Goal: Task Accomplishment & Management: Use online tool/utility

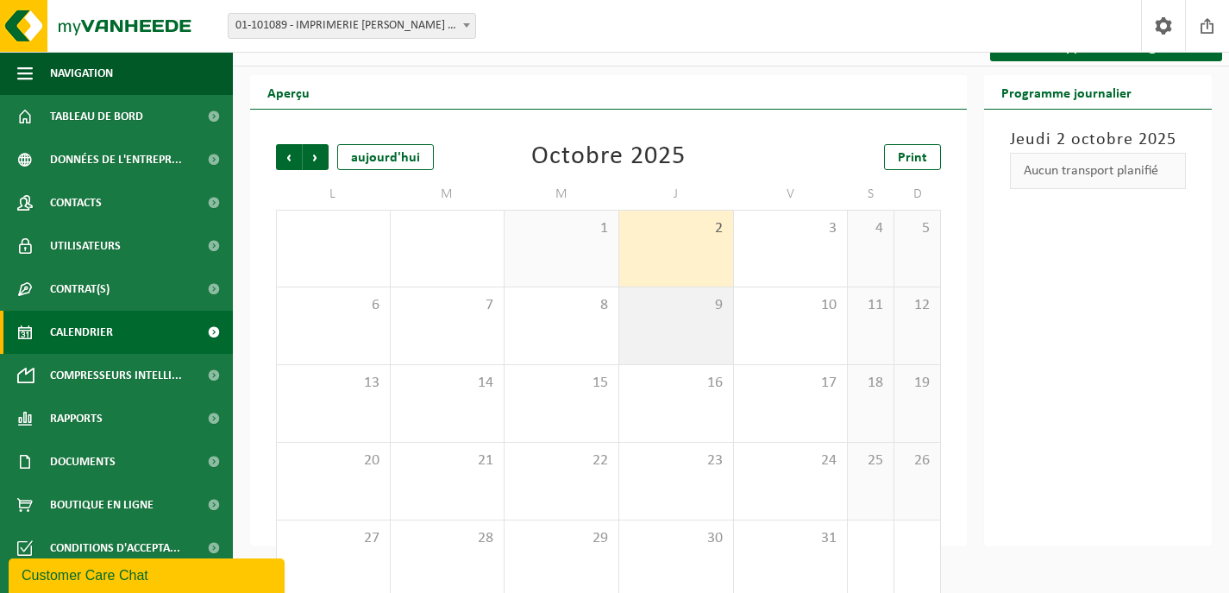
scroll to position [60, 0]
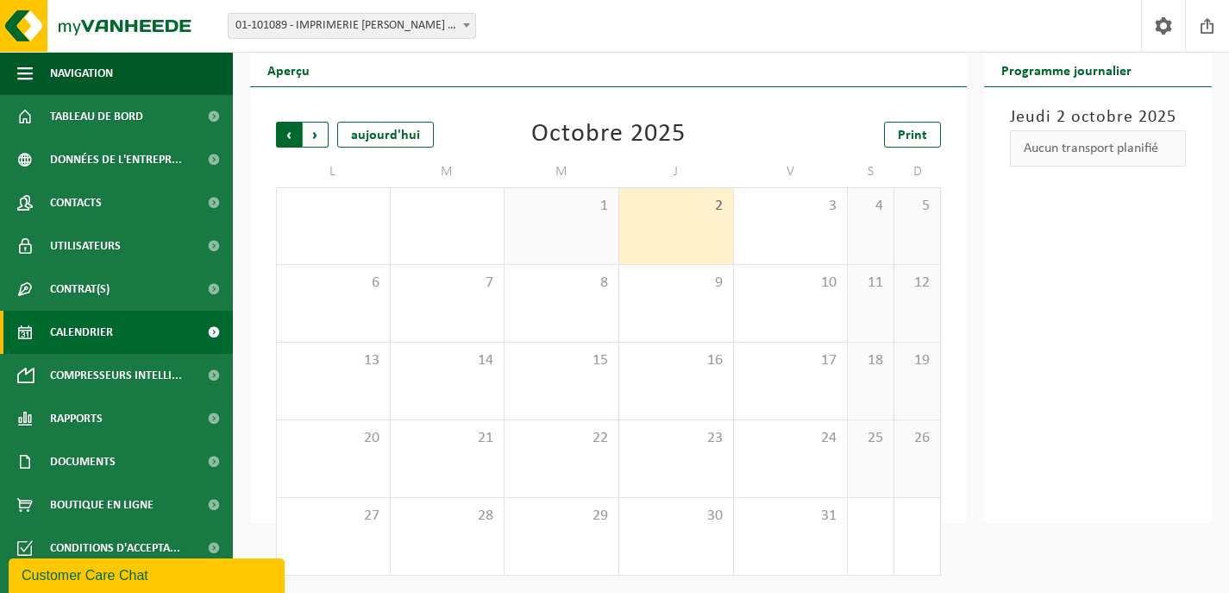
click at [323, 139] on span "Suivant" at bounding box center [316, 135] width 26 height 26
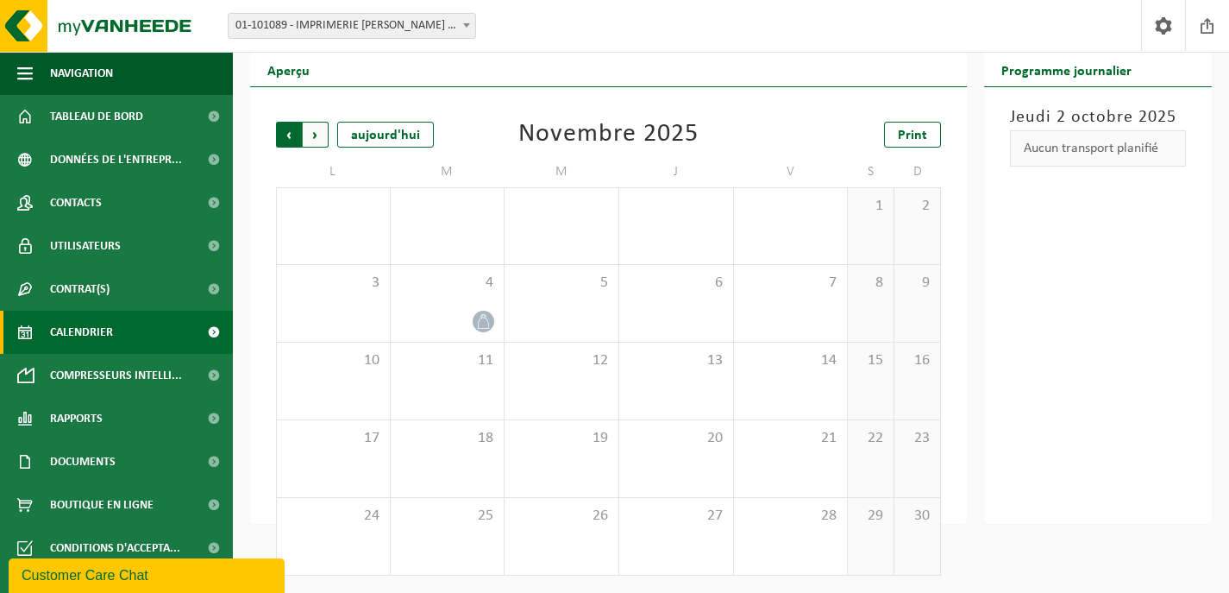
click at [312, 133] on span "Suivant" at bounding box center [316, 135] width 26 height 26
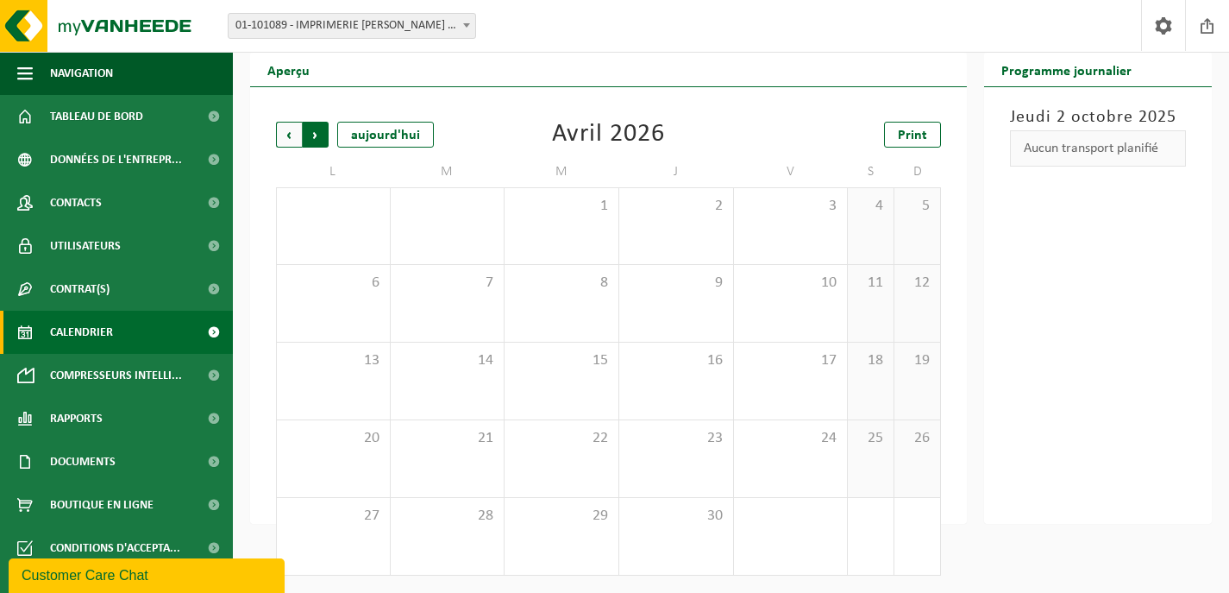
click at [285, 135] on span "Précédent" at bounding box center [289, 135] width 26 height 26
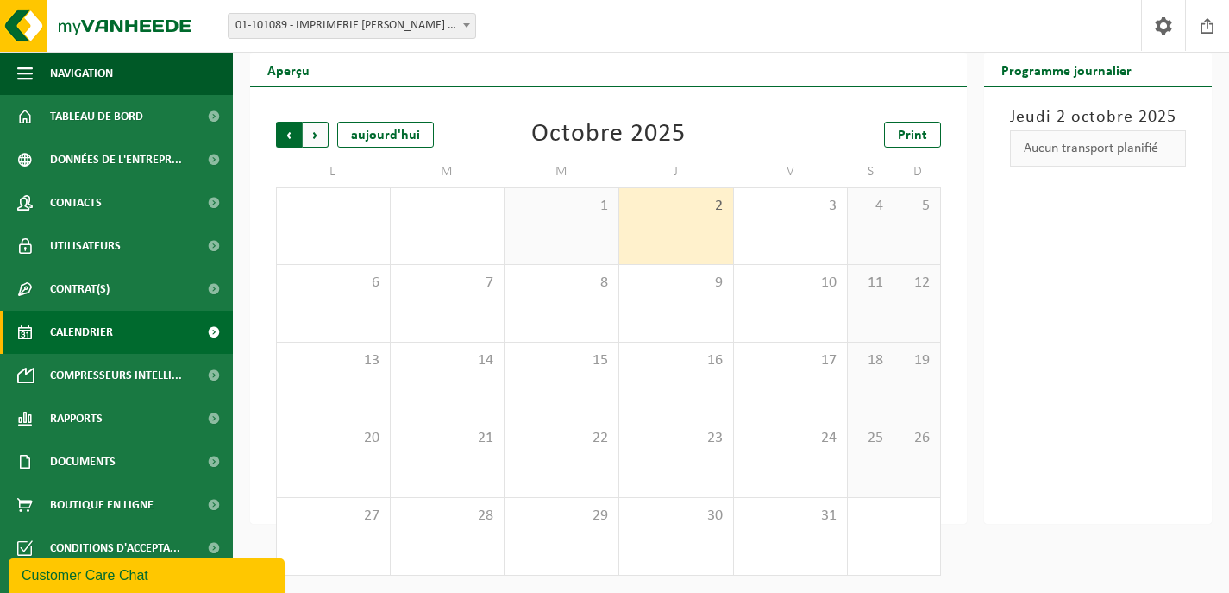
click at [313, 133] on span "Suivant" at bounding box center [316, 135] width 26 height 26
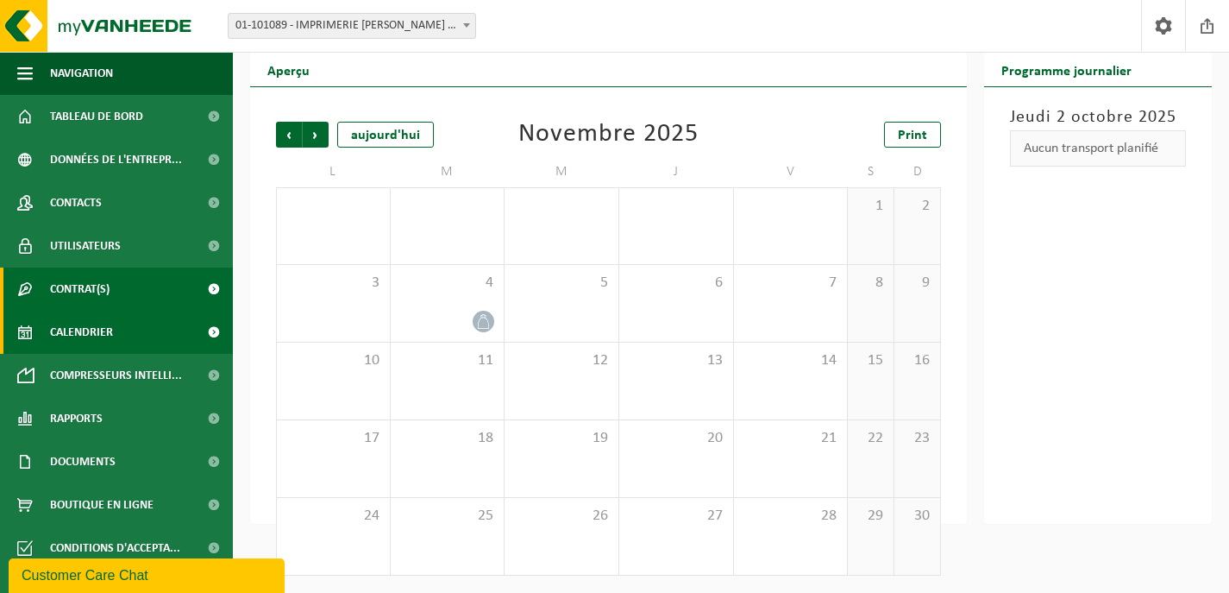
click at [80, 293] on span "Contrat(s)" at bounding box center [80, 288] width 60 height 43
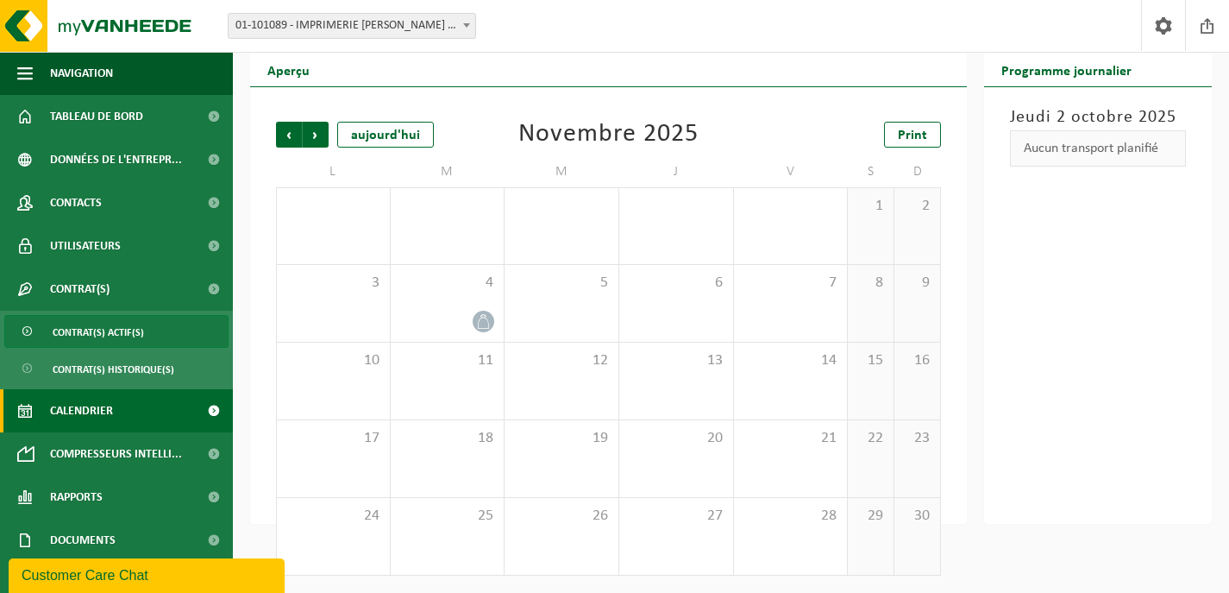
click at [78, 327] on span "Contrat(s) actif(s)" at bounding box center [98, 332] width 91 height 33
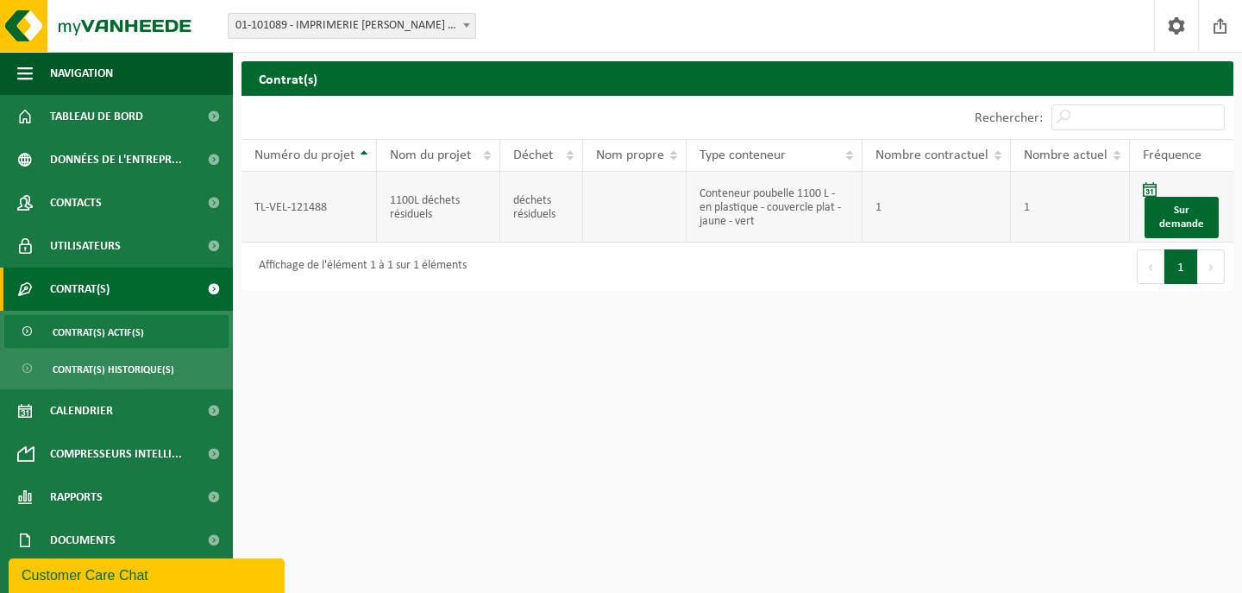
click at [1181, 190] on td "Sur demande" at bounding box center [1182, 207] width 104 height 71
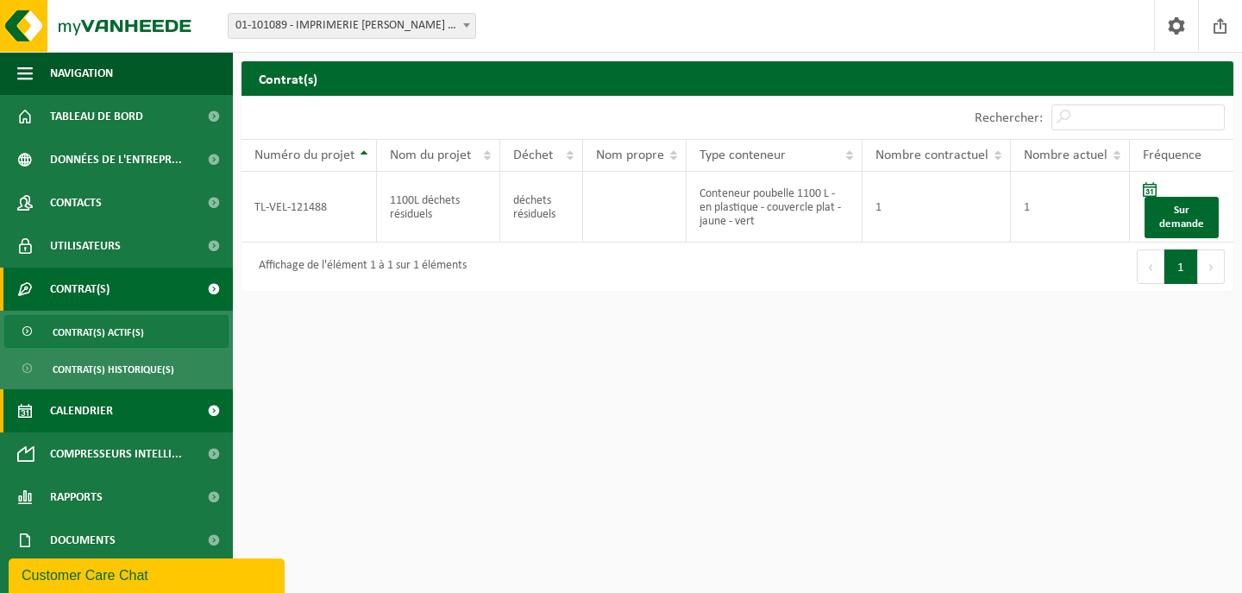
click at [78, 408] on span "Calendrier" at bounding box center [81, 410] width 63 height 43
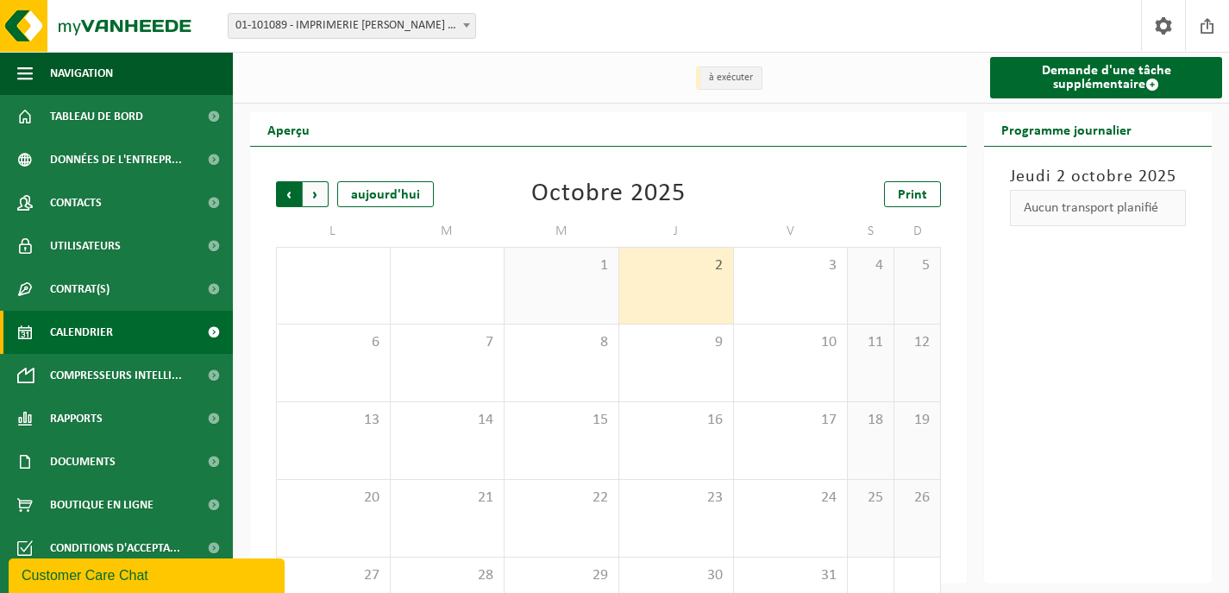
click at [310, 191] on span "Suivant" at bounding box center [316, 194] width 26 height 26
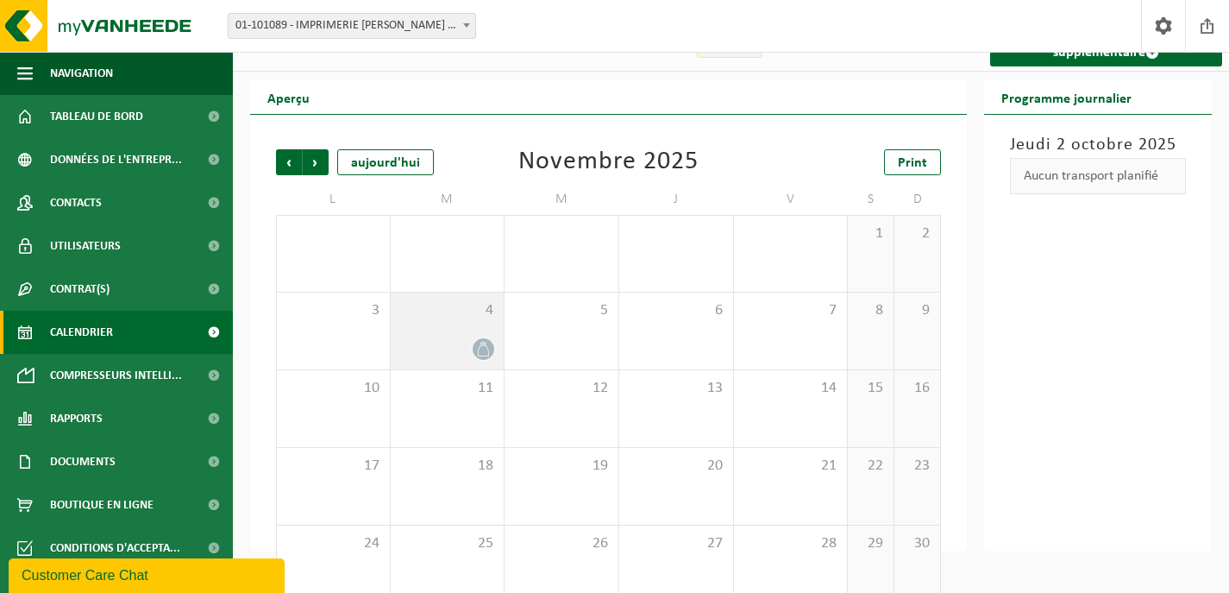
scroll to position [60, 0]
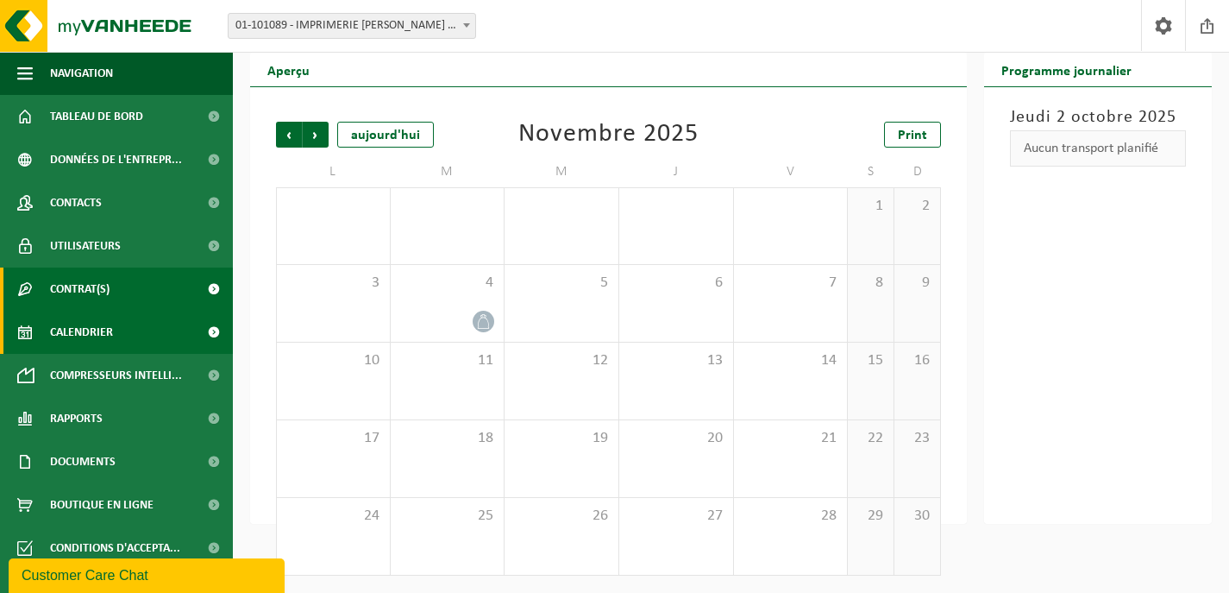
click at [94, 285] on span "Contrat(s)" at bounding box center [80, 288] width 60 height 43
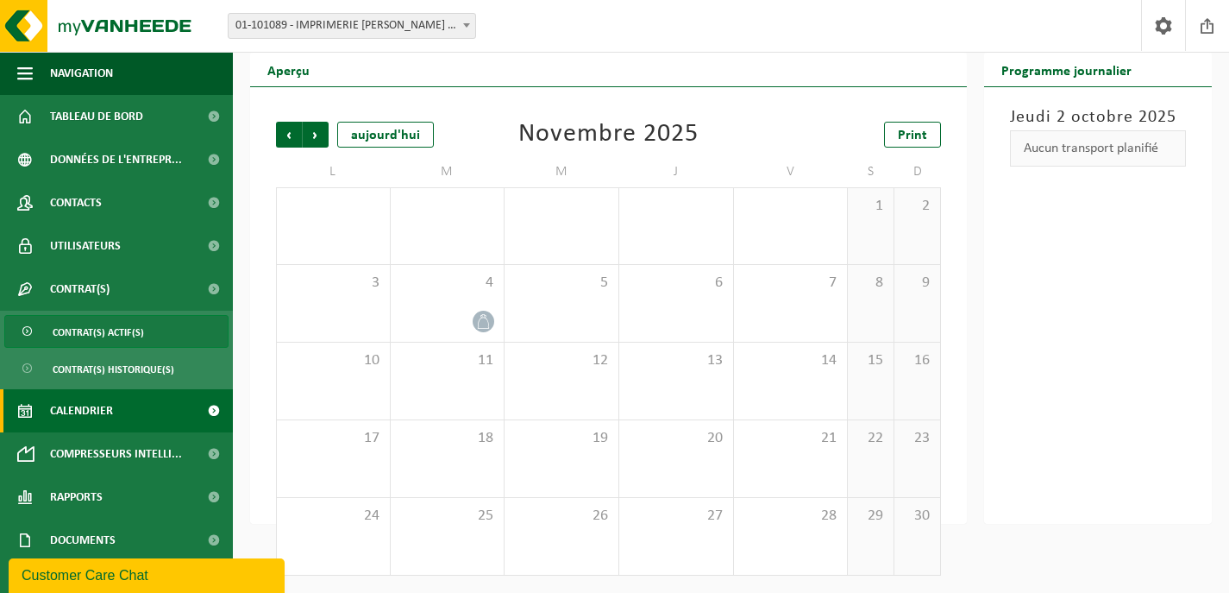
click at [85, 331] on span "Contrat(s) actif(s)" at bounding box center [98, 332] width 91 height 33
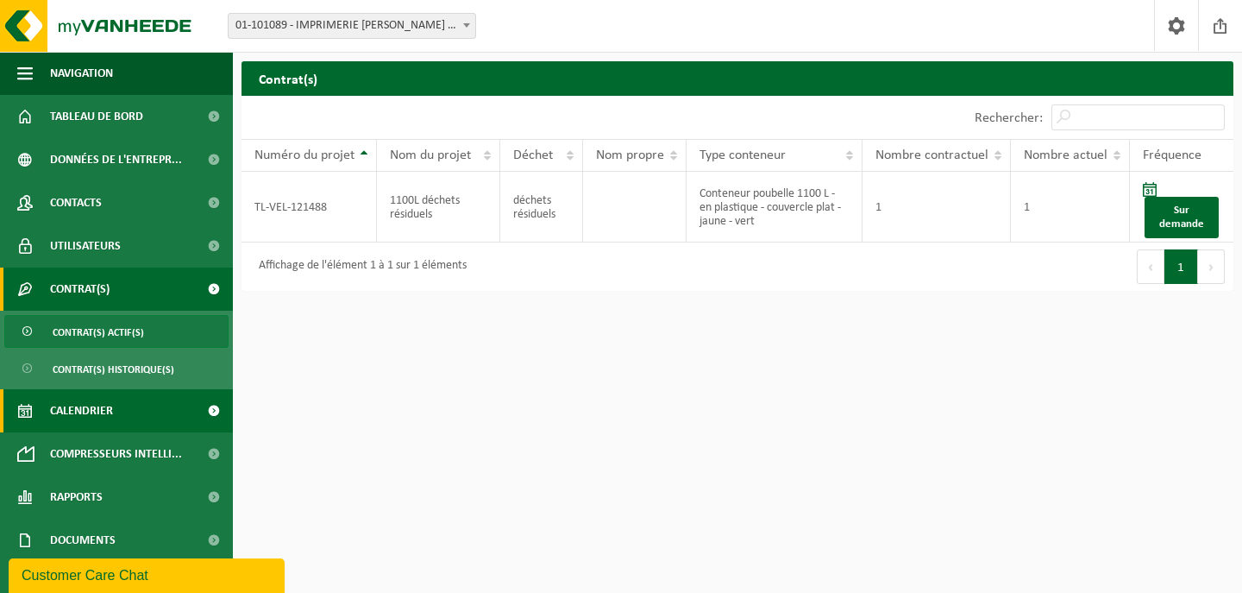
click at [90, 411] on span "Calendrier" at bounding box center [81, 410] width 63 height 43
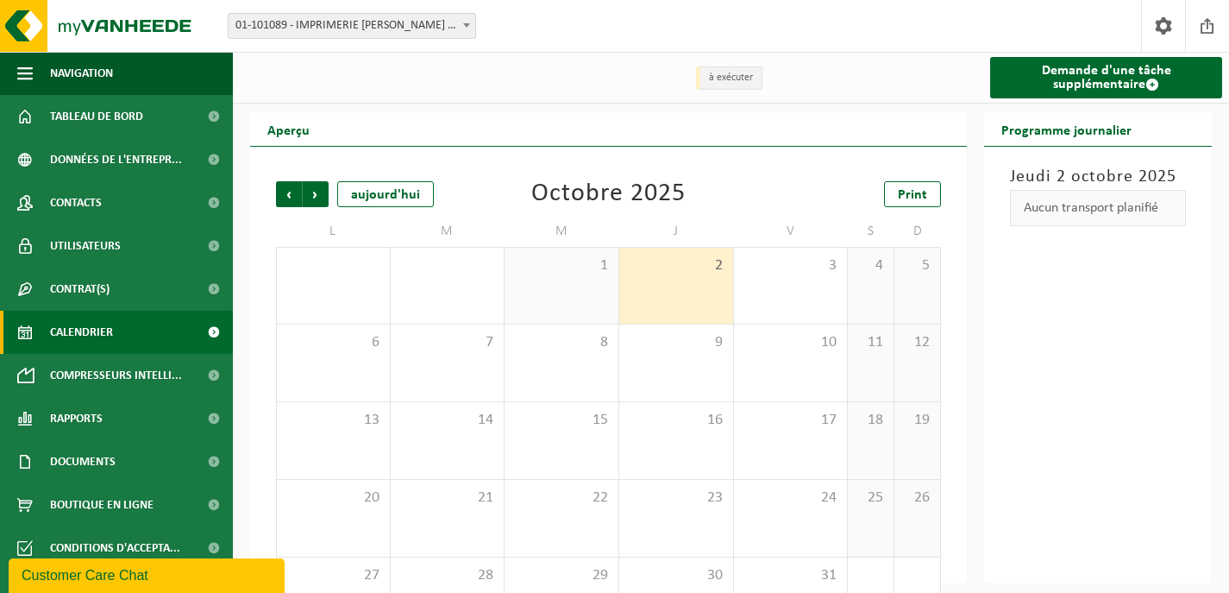
scroll to position [60, 0]
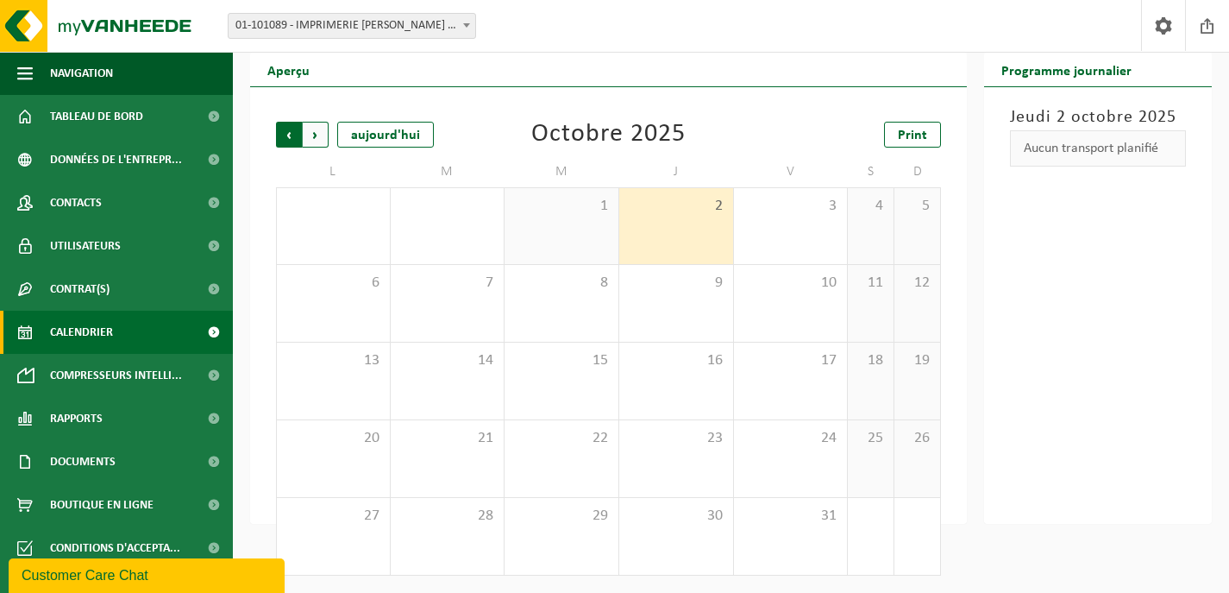
click at [317, 135] on span "Suivant" at bounding box center [316, 135] width 26 height 26
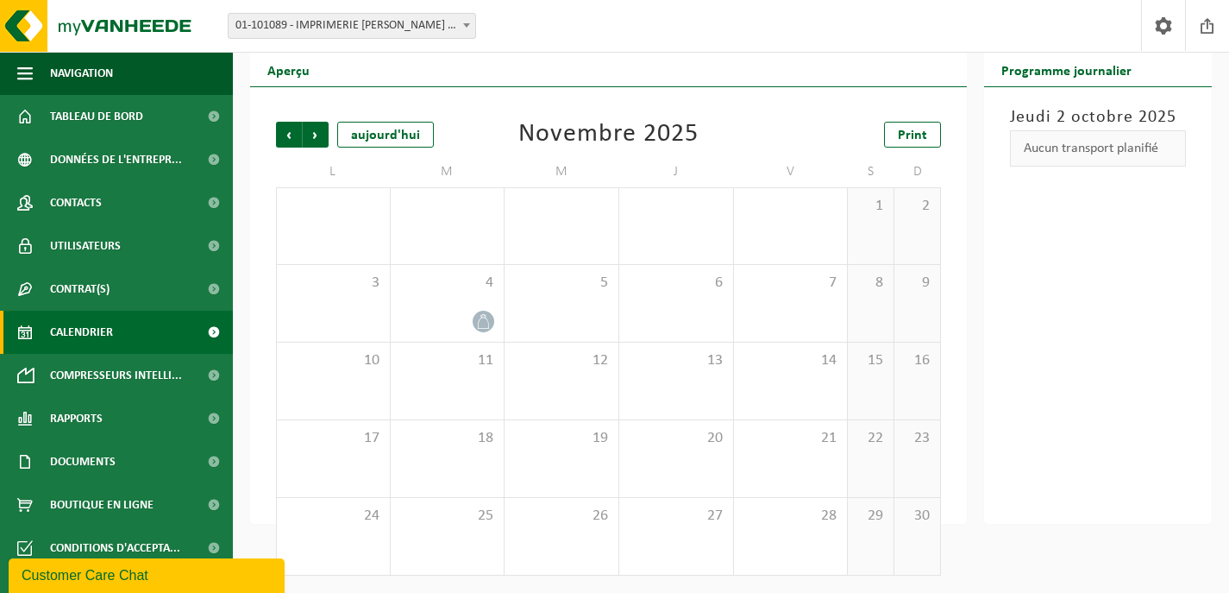
click at [73, 329] on span "Calendrier" at bounding box center [81, 332] width 63 height 43
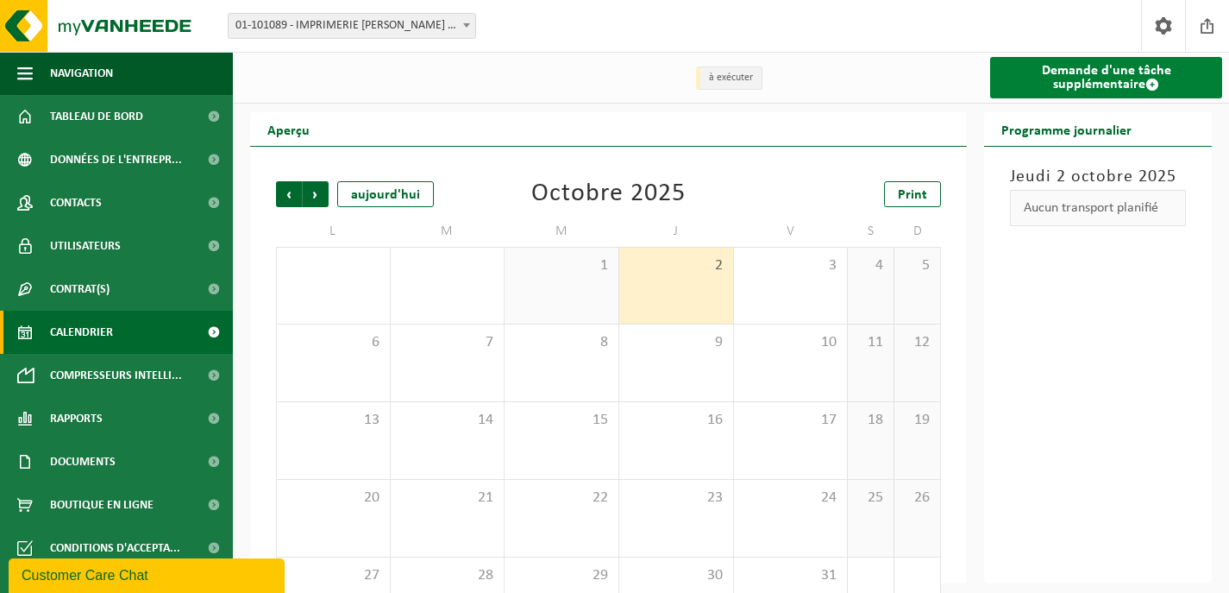
click at [1071, 76] on link "Demande d'une tâche supplémentaire" at bounding box center [1106, 77] width 232 height 41
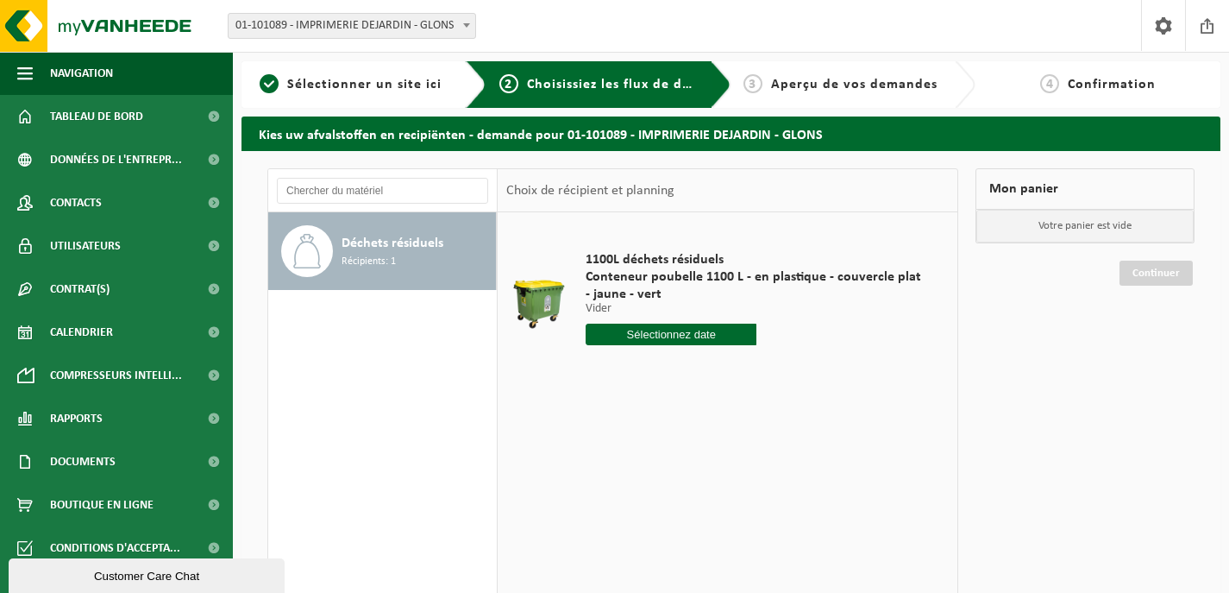
click at [678, 335] on input "text" at bounding box center [671, 334] width 171 height 22
click at [785, 375] on icon at bounding box center [782, 374] width 28 height 28
click at [603, 374] on icon at bounding box center [604, 374] width 28 height 28
click at [603, 374] on nav "Octobre, 2025" at bounding box center [693, 373] width 212 height 35
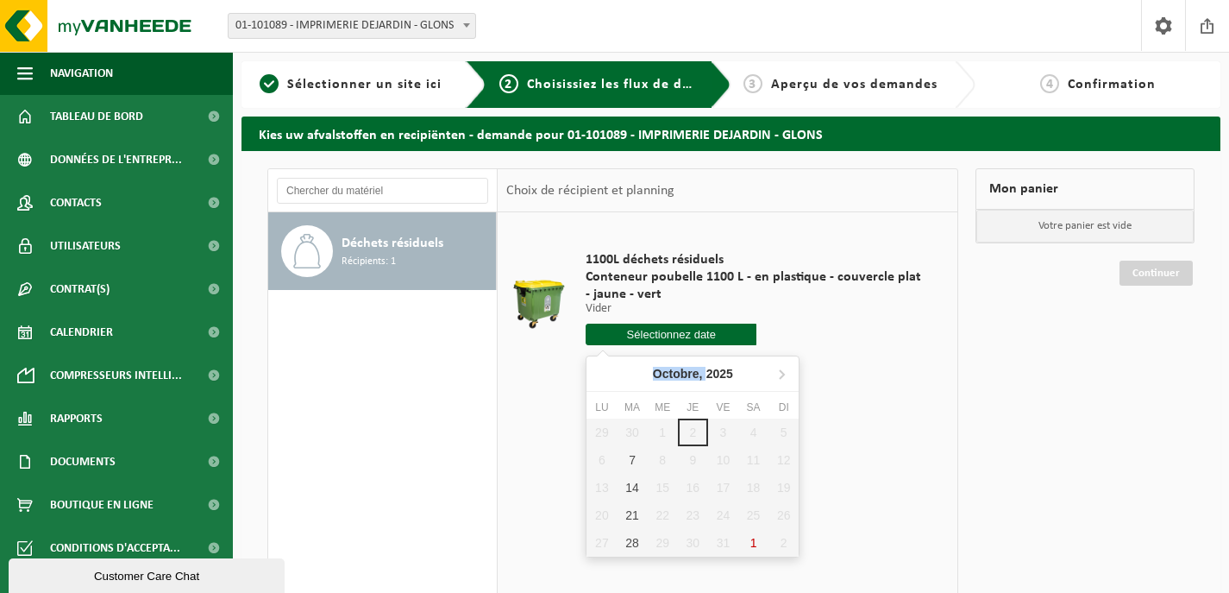
click at [603, 374] on nav "Octobre, 2025" at bounding box center [693, 373] width 212 height 35
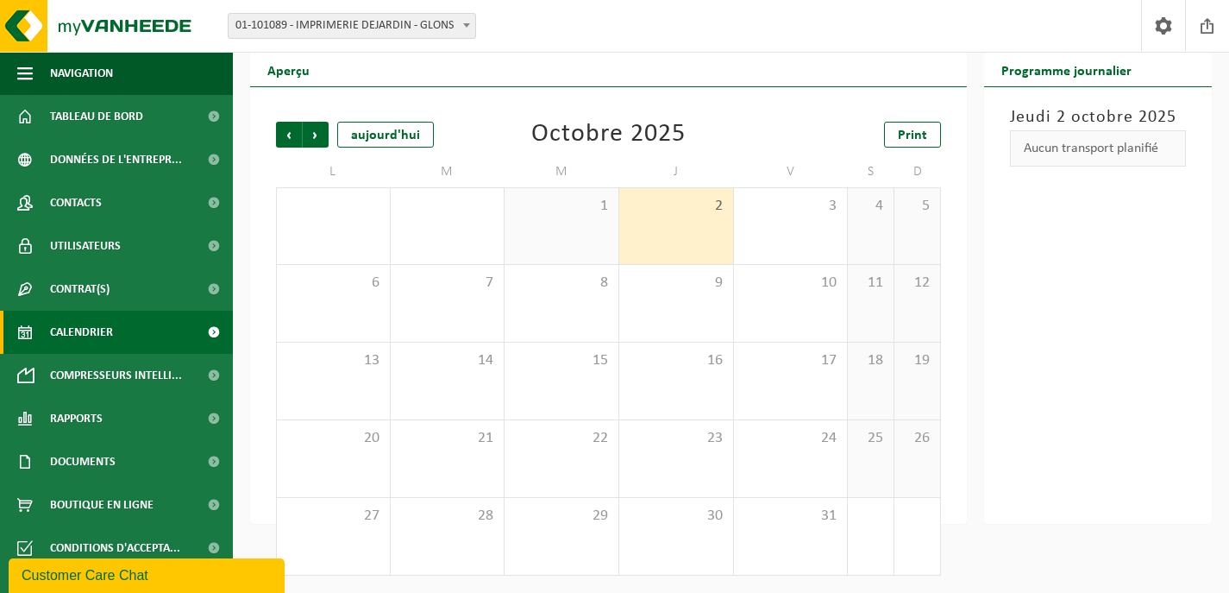
click at [1044, 24] on div "Site: 01-101089 - IMPRIMERIE DEJARDIN - GLONS 01-101089 - IMPRIMERIE DEJARDIN -…" at bounding box center [614, 26] width 1229 height 53
click at [1110, 230] on div "[DATE] Aucun transport planifié" at bounding box center [1098, 305] width 228 height 436
click at [74, 329] on span "Calendrier" at bounding box center [81, 332] width 63 height 43
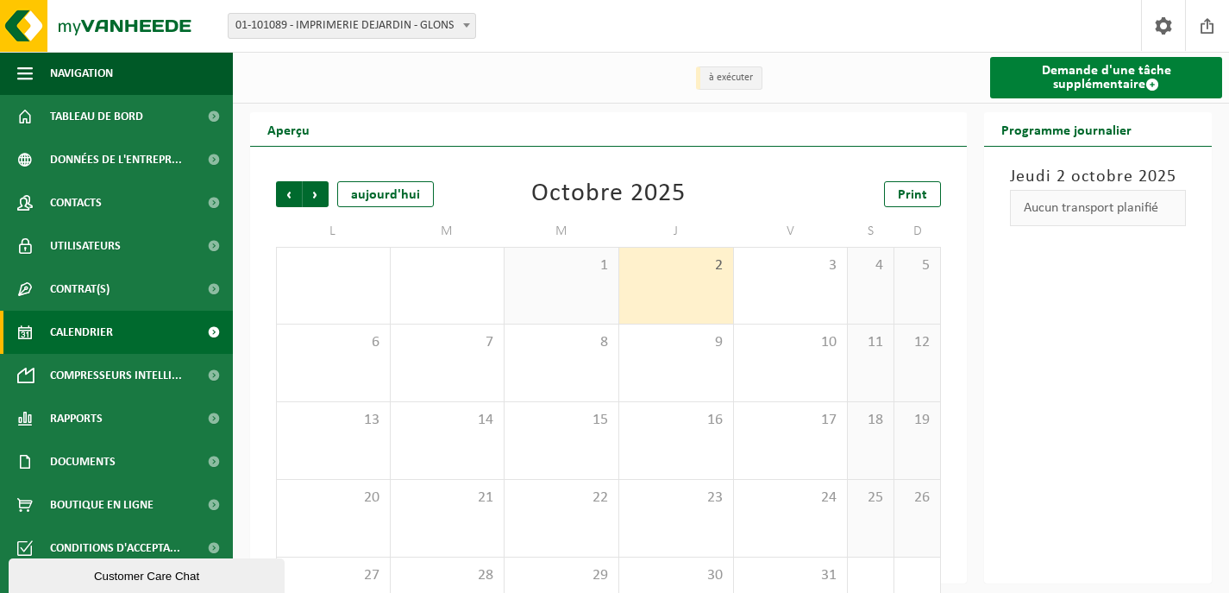
click at [1104, 74] on link "Demande d'une tâche supplémentaire" at bounding box center [1106, 77] width 232 height 41
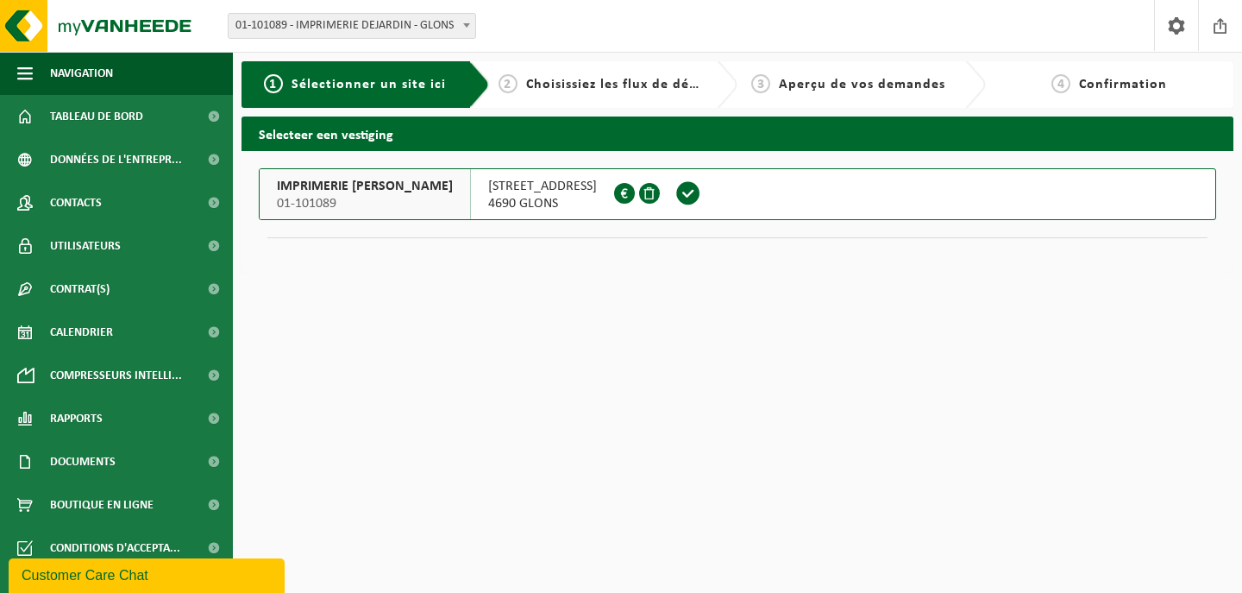
click at [701, 190] on span at bounding box center [688, 193] width 26 height 26
